Goal: Information Seeking & Learning: Learn about a topic

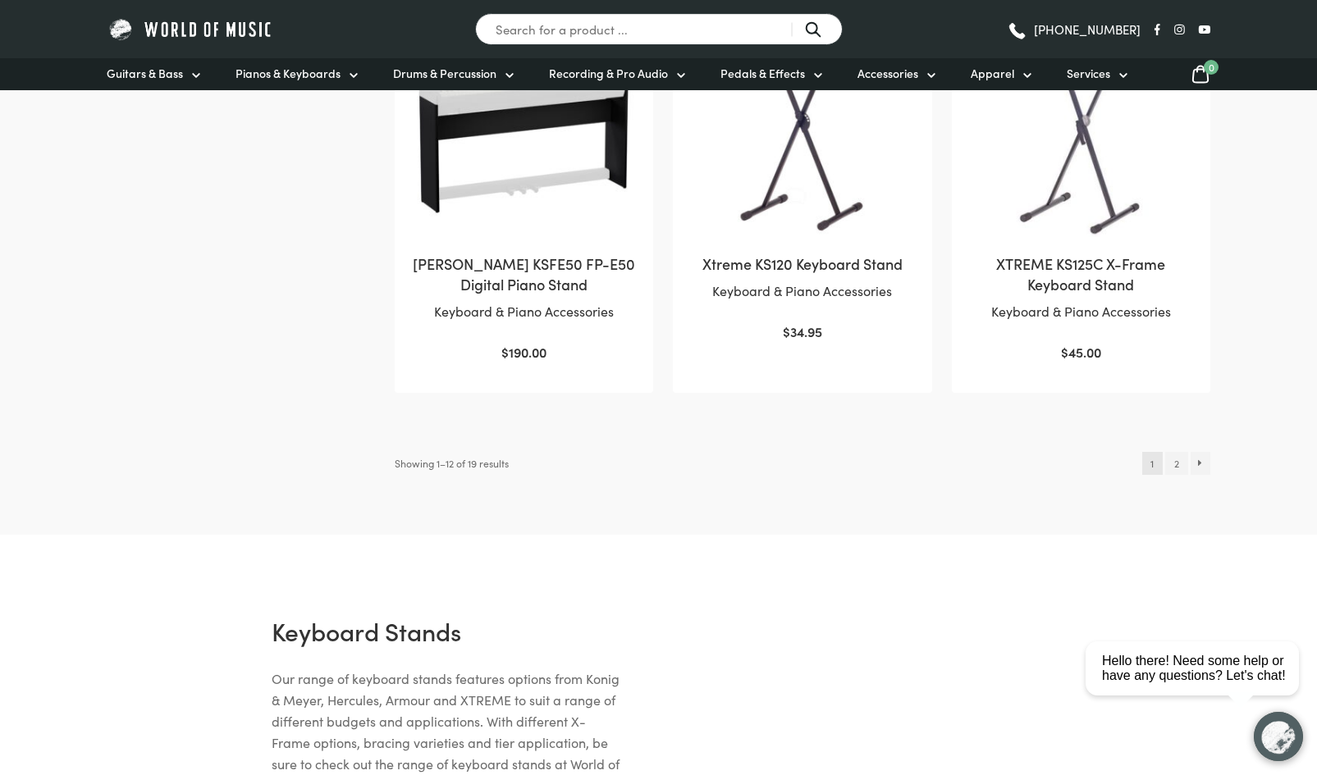
scroll to position [1704, 0]
click at [1176, 463] on link "2" at bounding box center [1176, 462] width 22 height 23
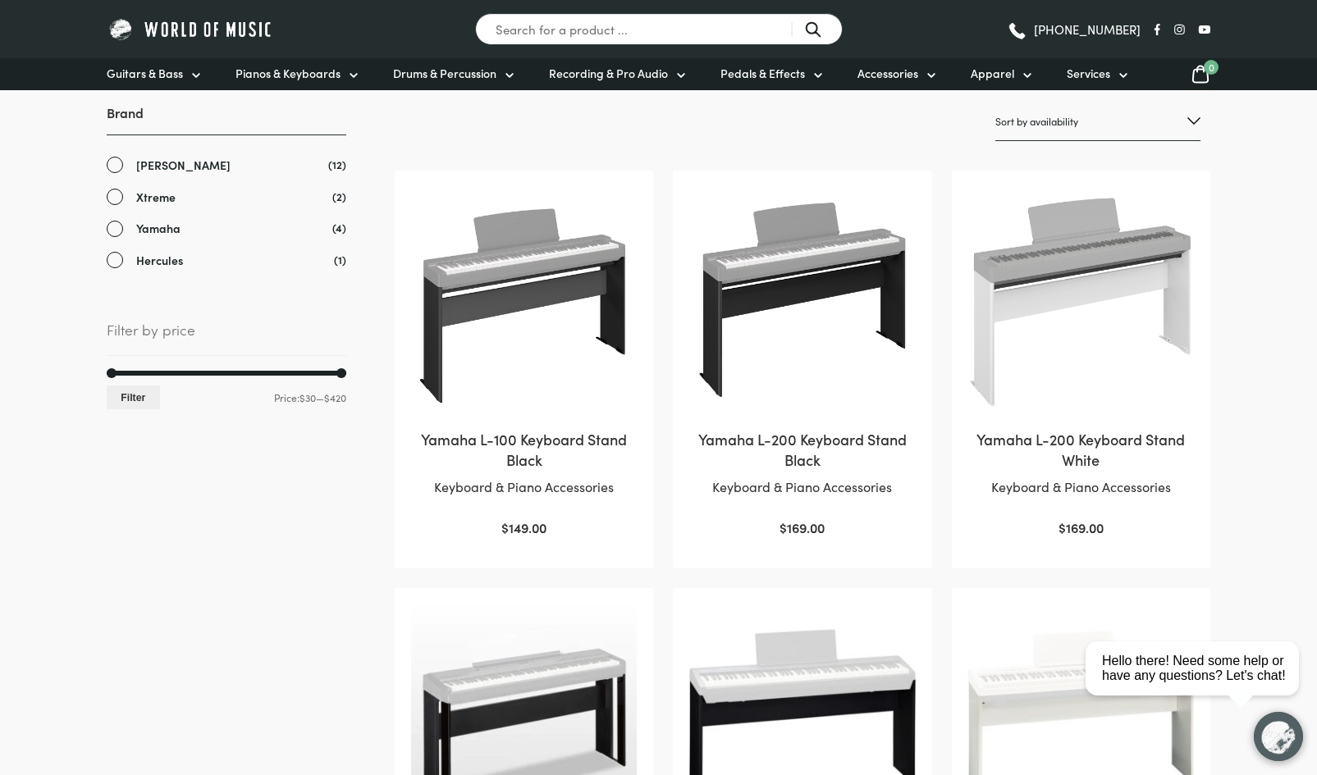
scroll to position [273, 0]
click at [528, 350] on img at bounding box center [524, 301] width 226 height 226
